Goal: Browse casually: Explore the website without a specific task or goal

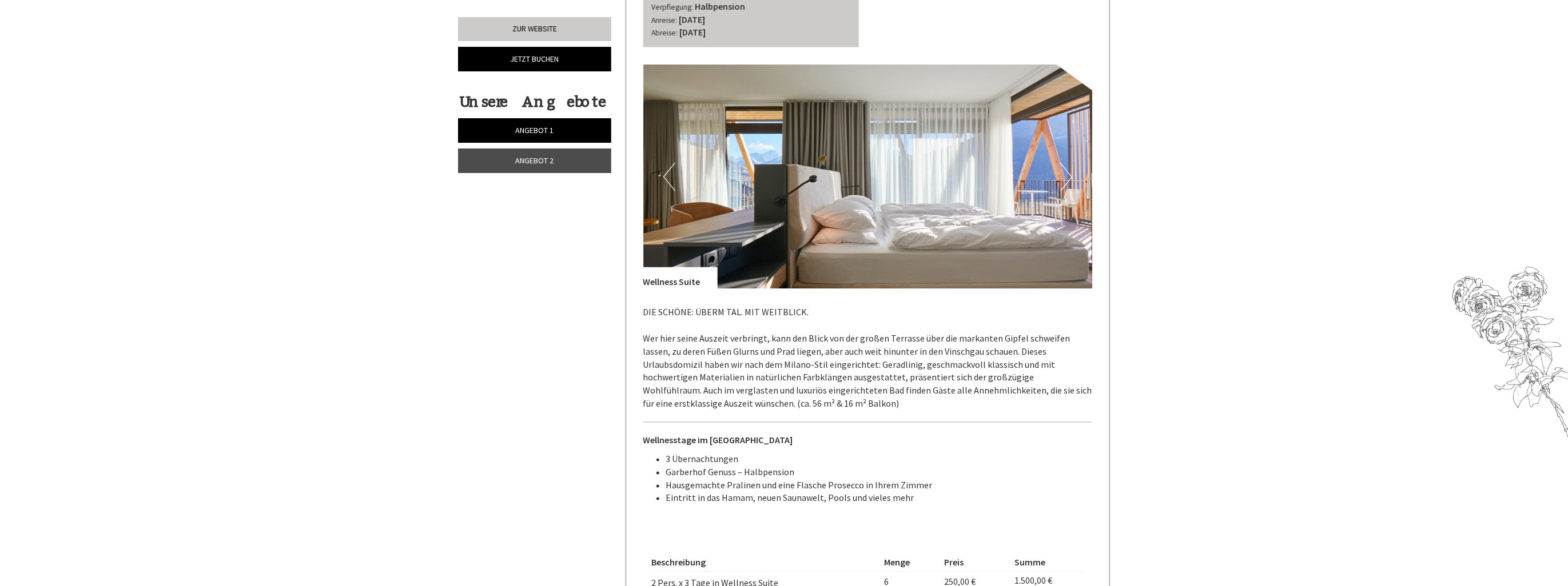
scroll to position [1715, 0]
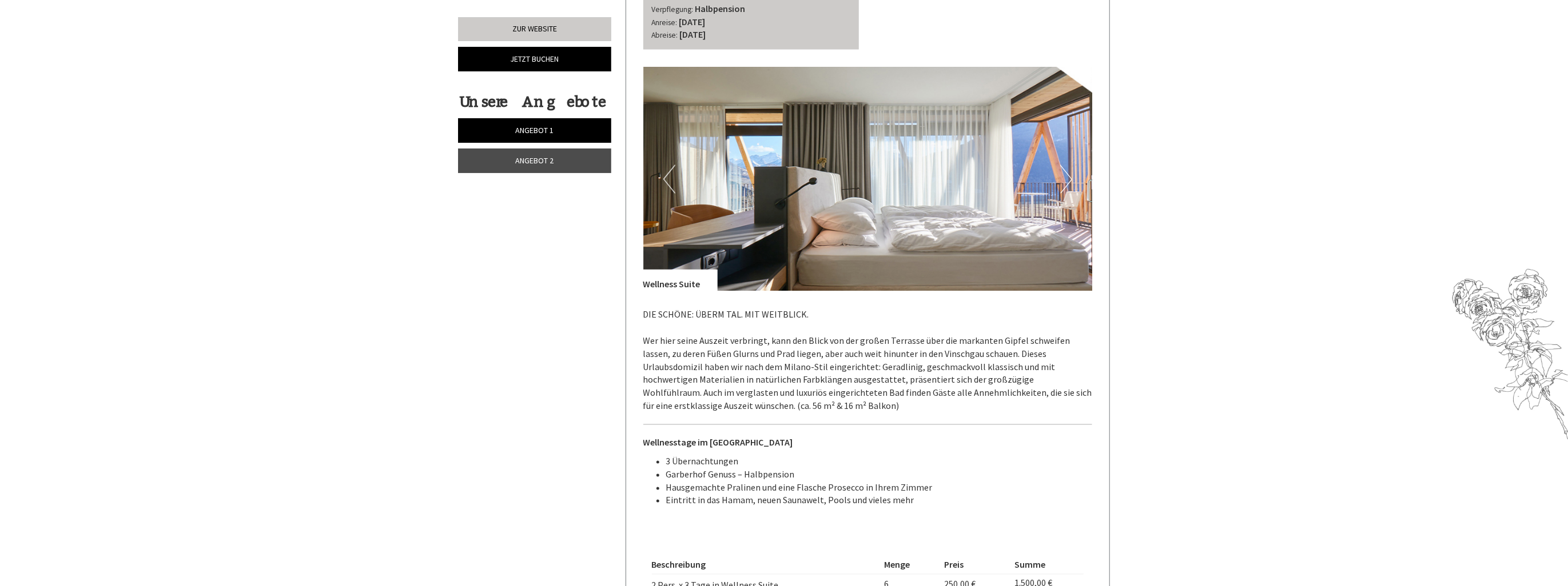
click at [1064, 165] on button "Next" at bounding box center [1066, 180] width 12 height 29
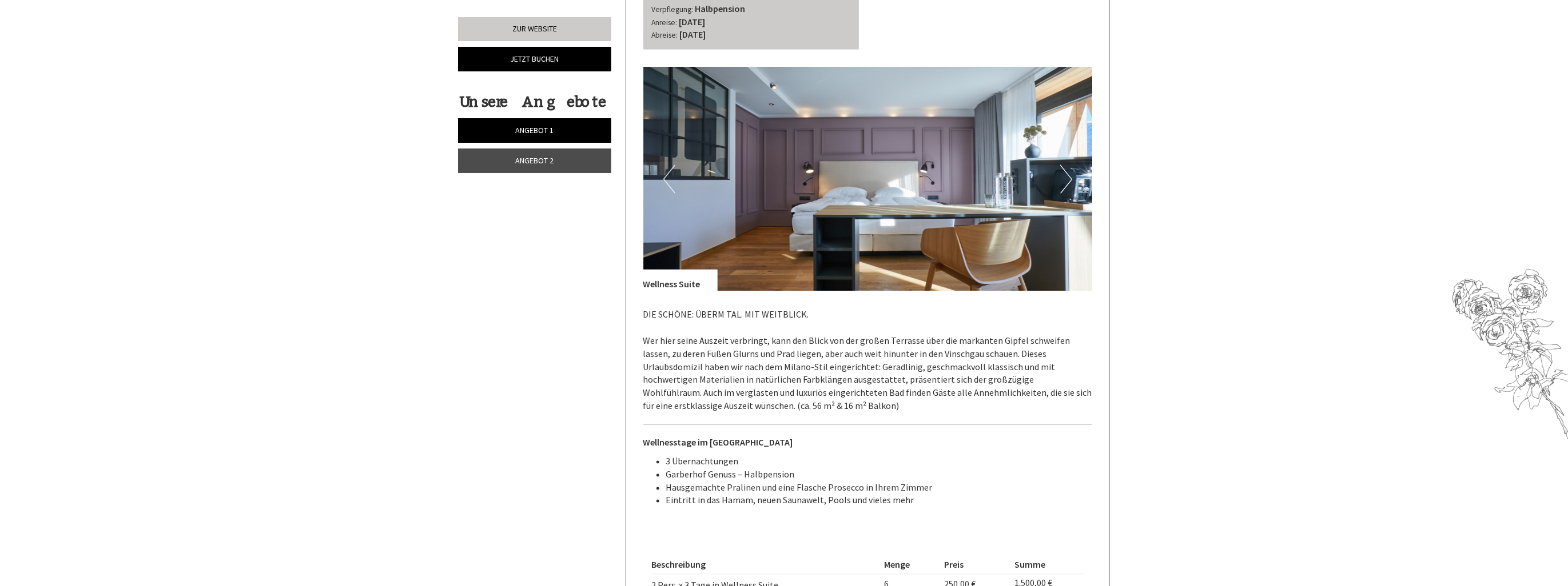
click at [1064, 165] on button "Next" at bounding box center [1066, 180] width 12 height 29
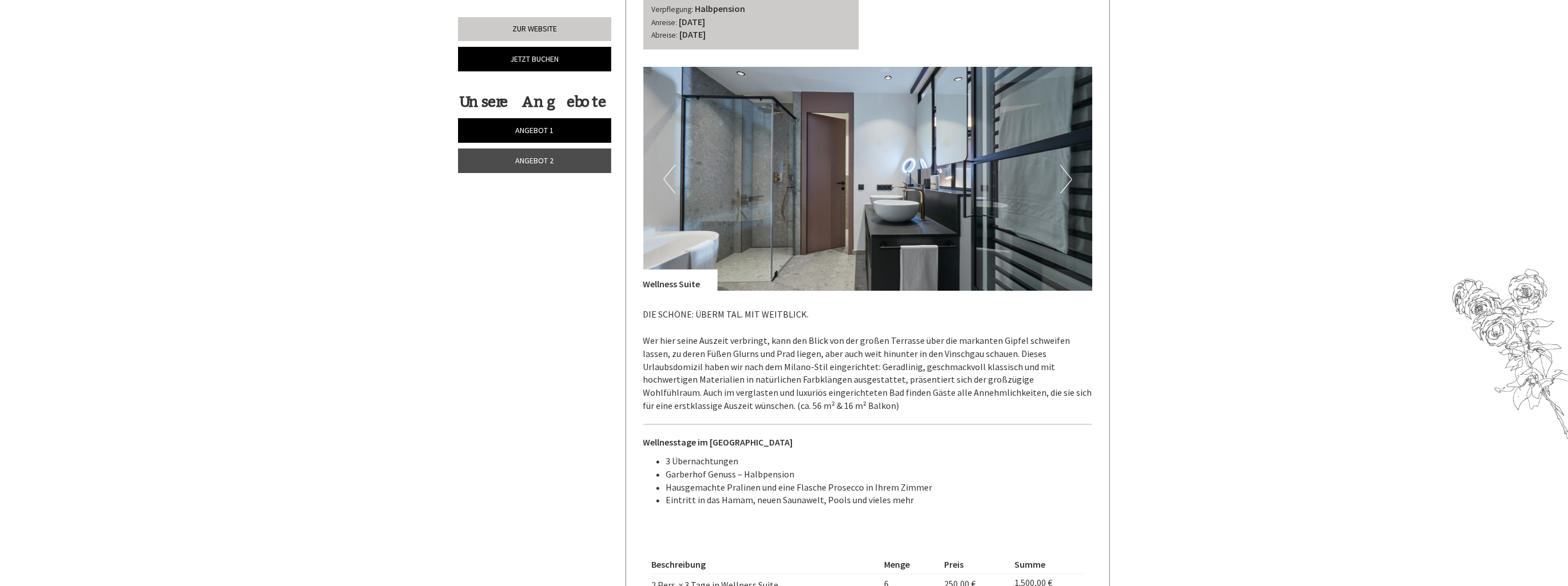
click at [1064, 165] on button "Next" at bounding box center [1066, 180] width 12 height 29
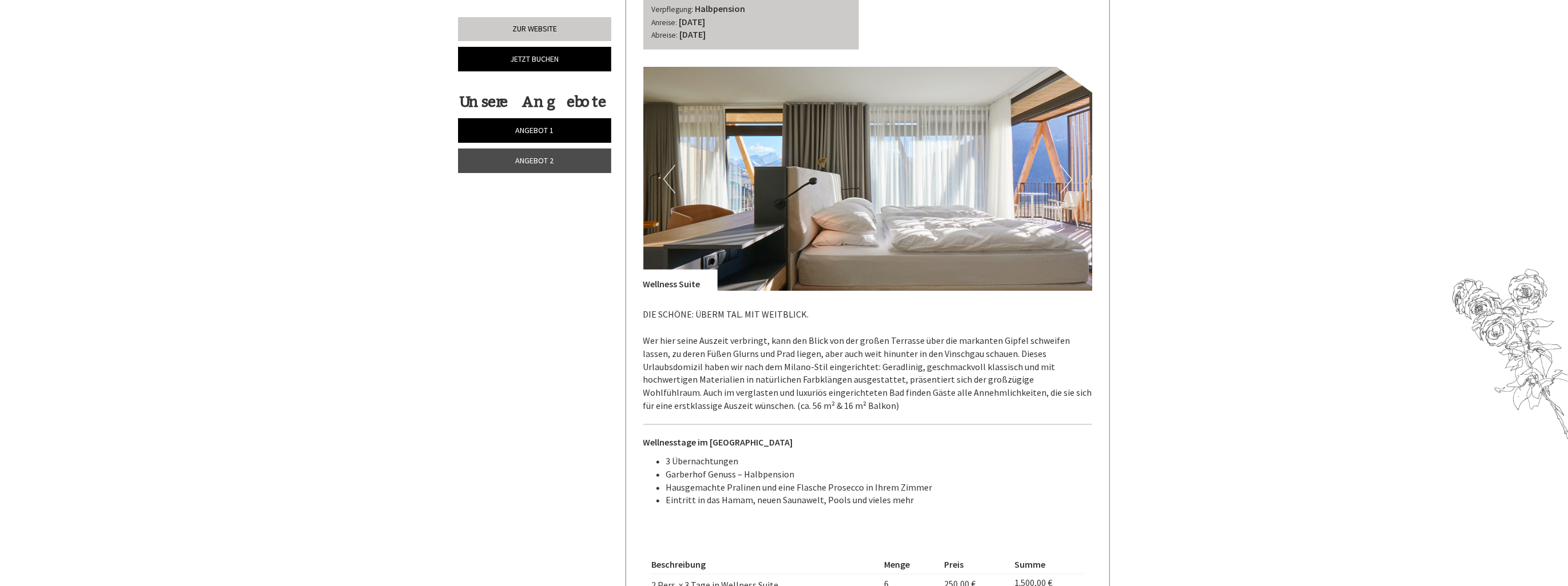
click at [1064, 165] on button "Next" at bounding box center [1066, 180] width 12 height 29
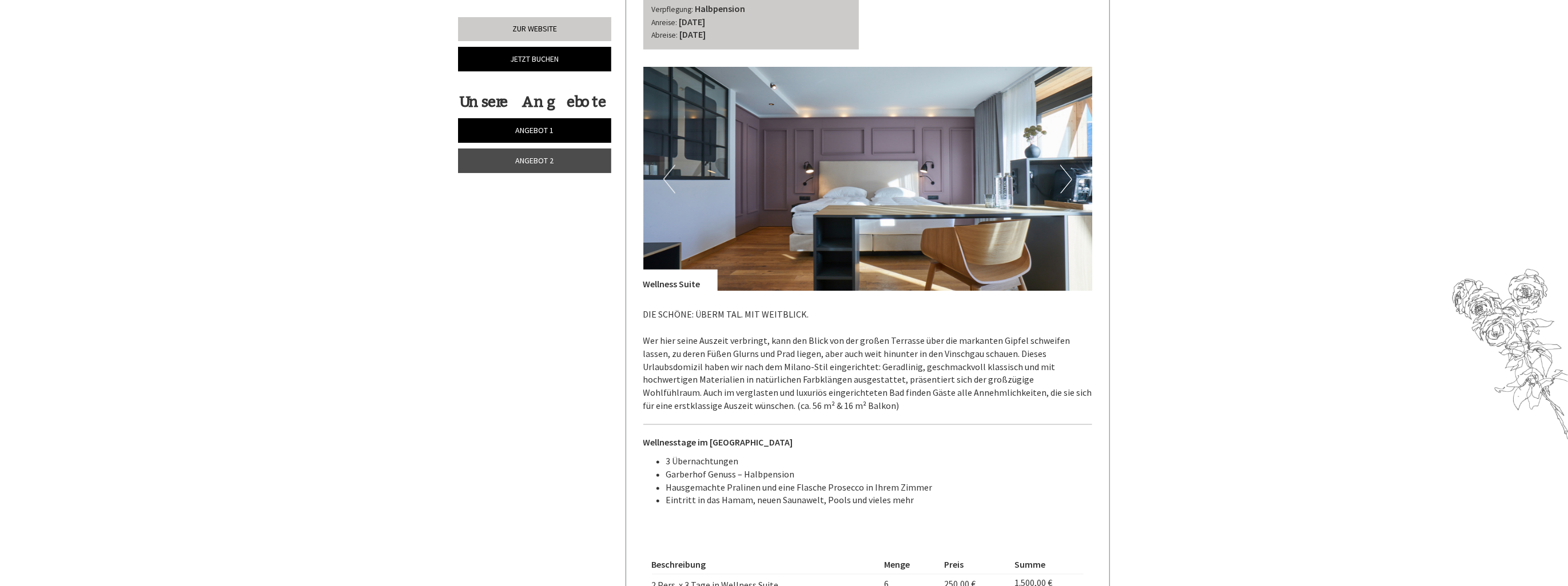
click at [1064, 165] on button "Next" at bounding box center [1066, 180] width 12 height 29
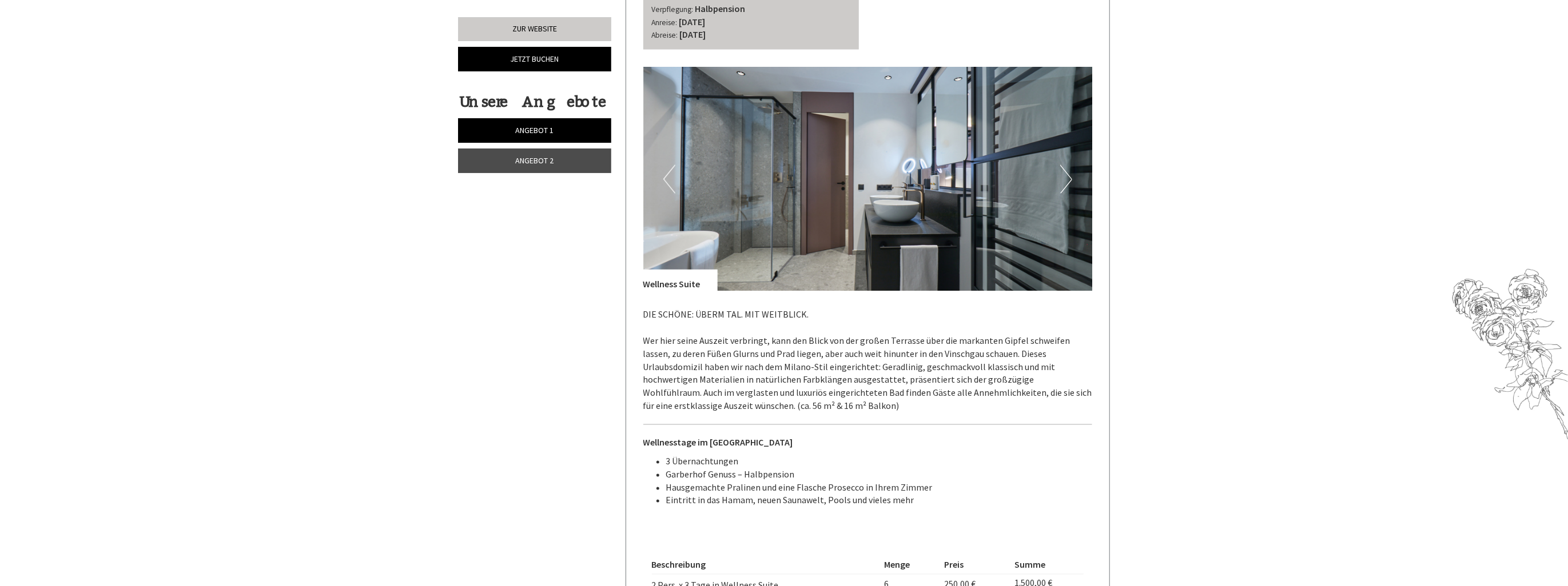
click at [1064, 165] on button "Next" at bounding box center [1066, 180] width 12 height 29
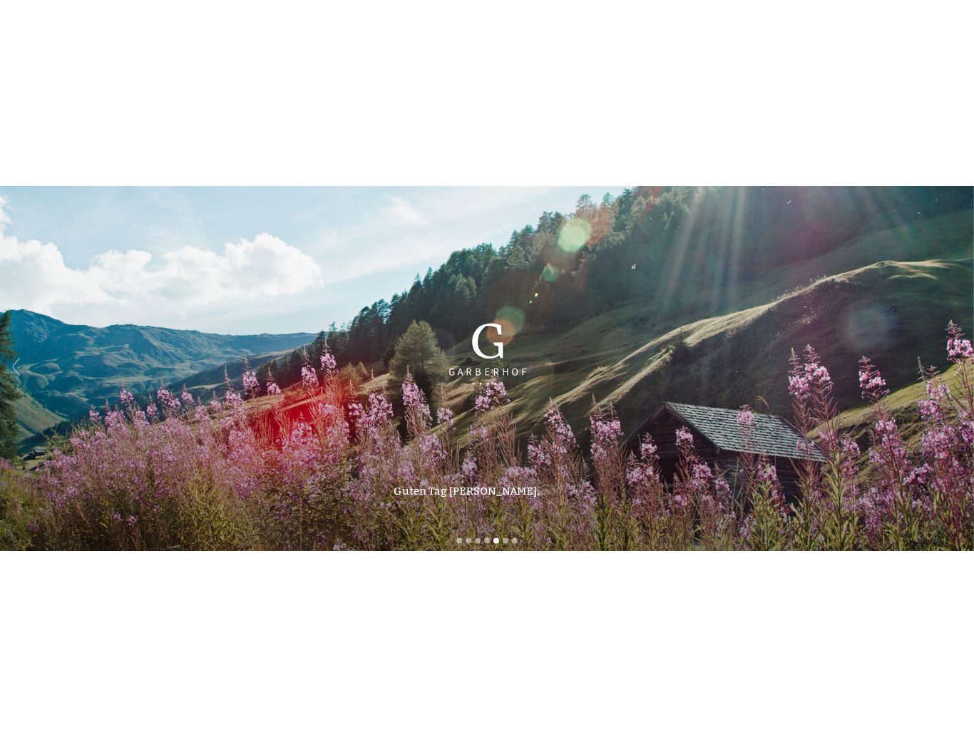
scroll to position [0, 0]
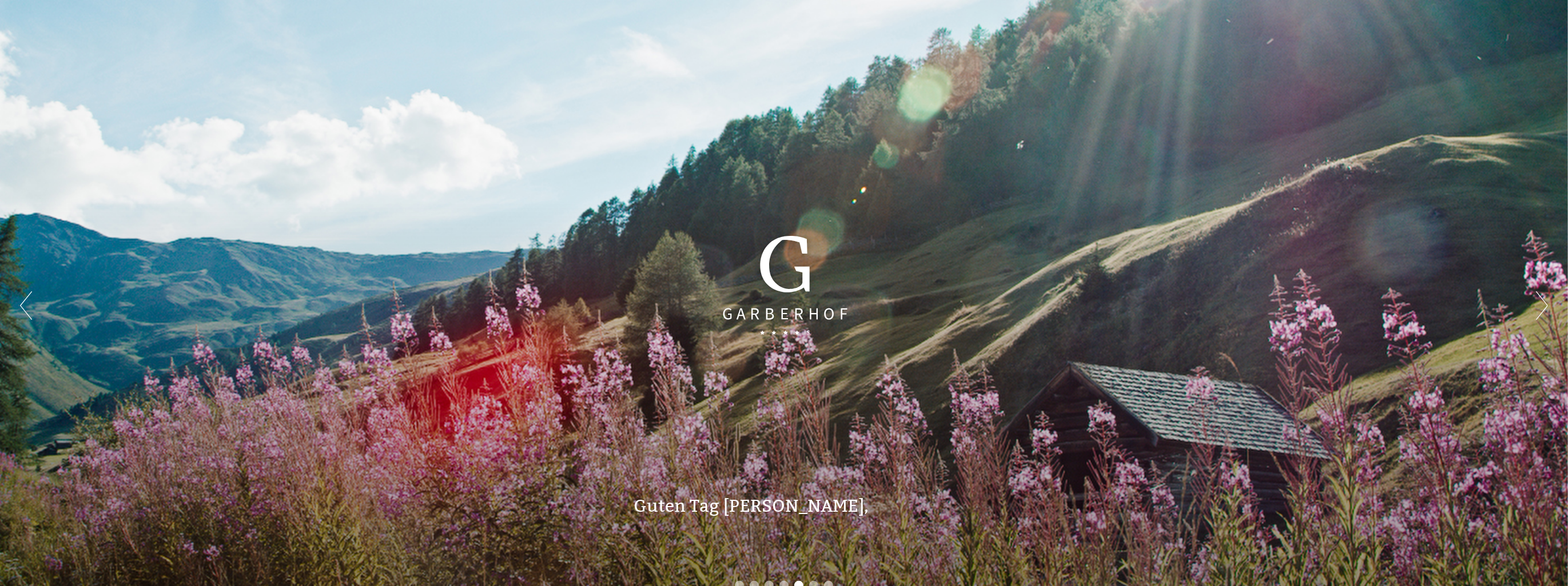
click at [780, 289] on div at bounding box center [784, 285] width 273 height 188
